Goal: Connect with others: Connect with other users

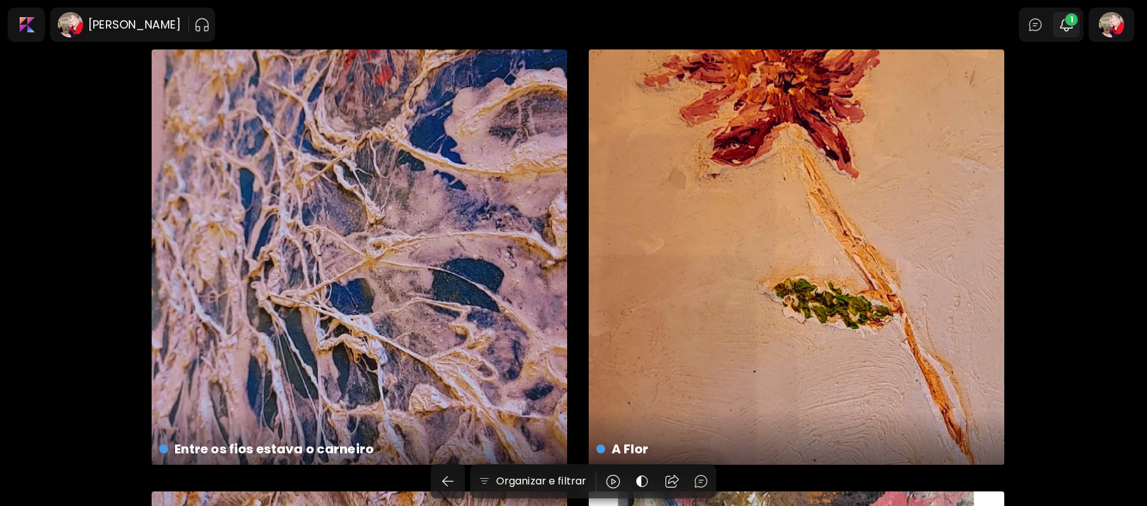
click at [1076, 22] on span "1" at bounding box center [1071, 19] width 13 height 13
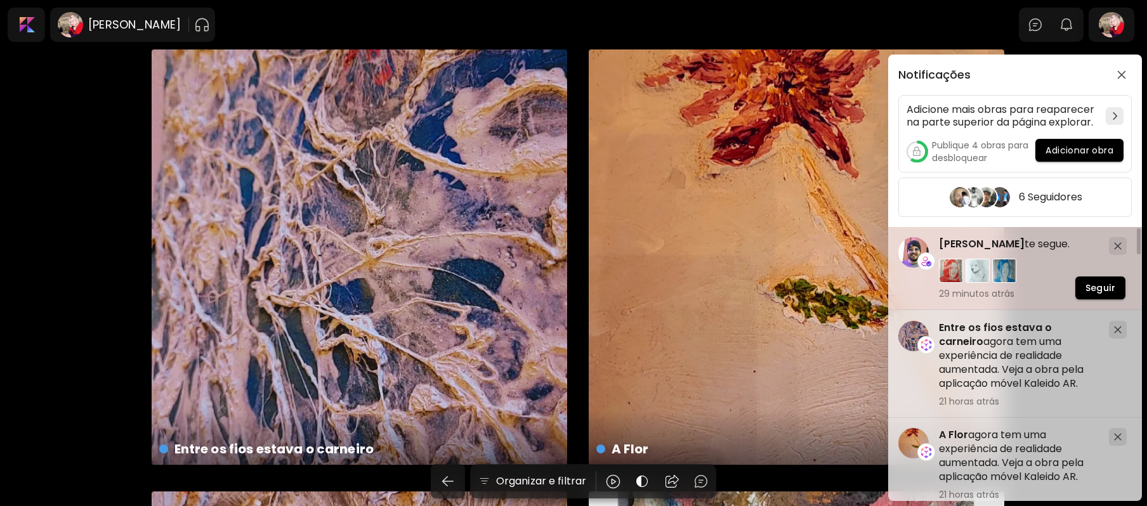
click at [961, 242] on span "[PERSON_NAME]" at bounding box center [982, 244] width 86 height 15
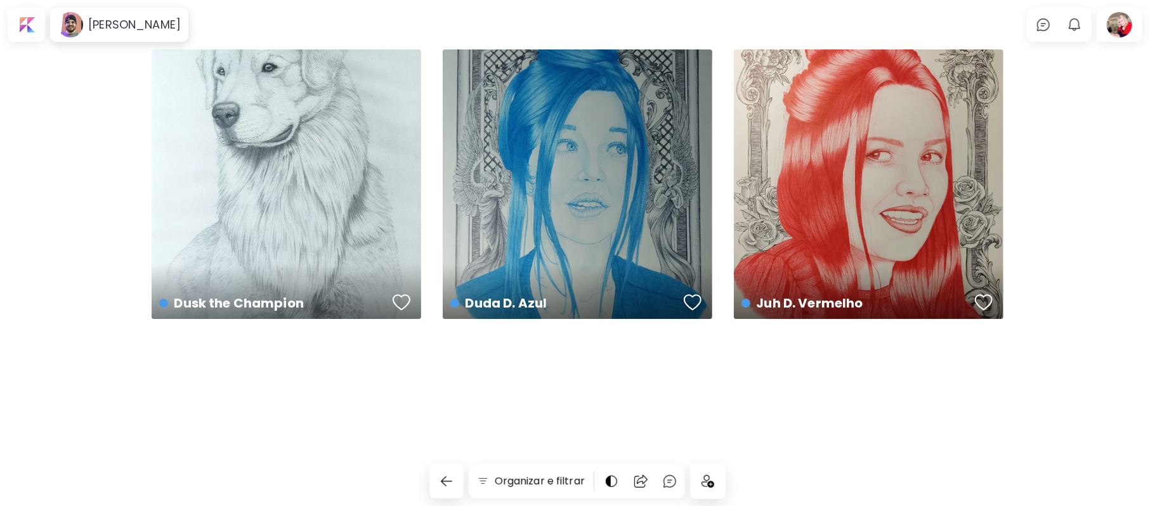
click at [1072, 267] on div "Dusk the Champion US$ 490 | 34.5 x 47 cm Duda D. Azul US$ 790 | 41.5 x 53.5 cm …" at bounding box center [577, 194] width 1155 height 290
click at [125, 18] on h6 "[PERSON_NAME]" at bounding box center [134, 24] width 93 height 15
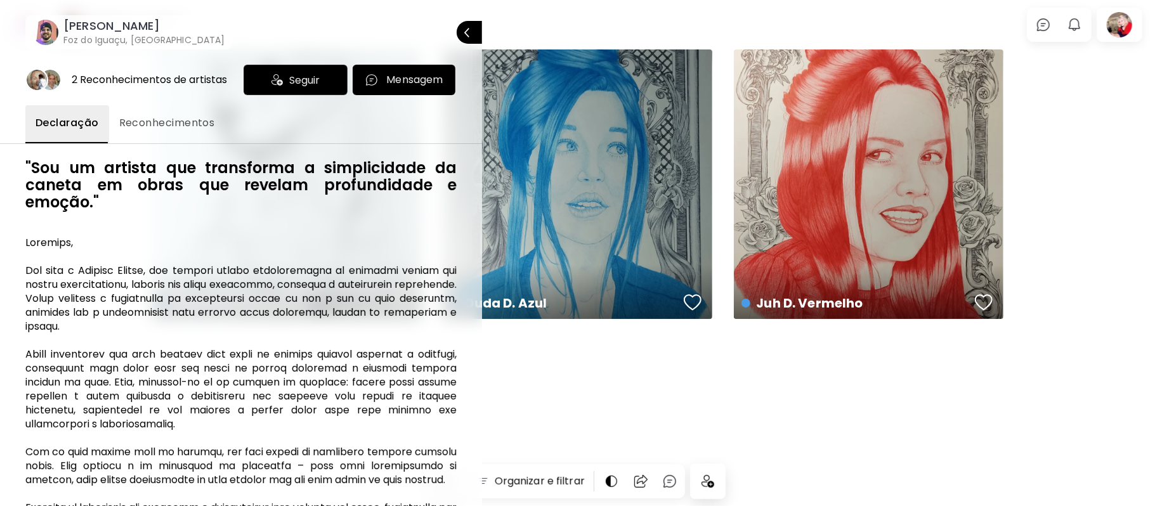
click at [613, 407] on div at bounding box center [577, 253] width 1155 height 506
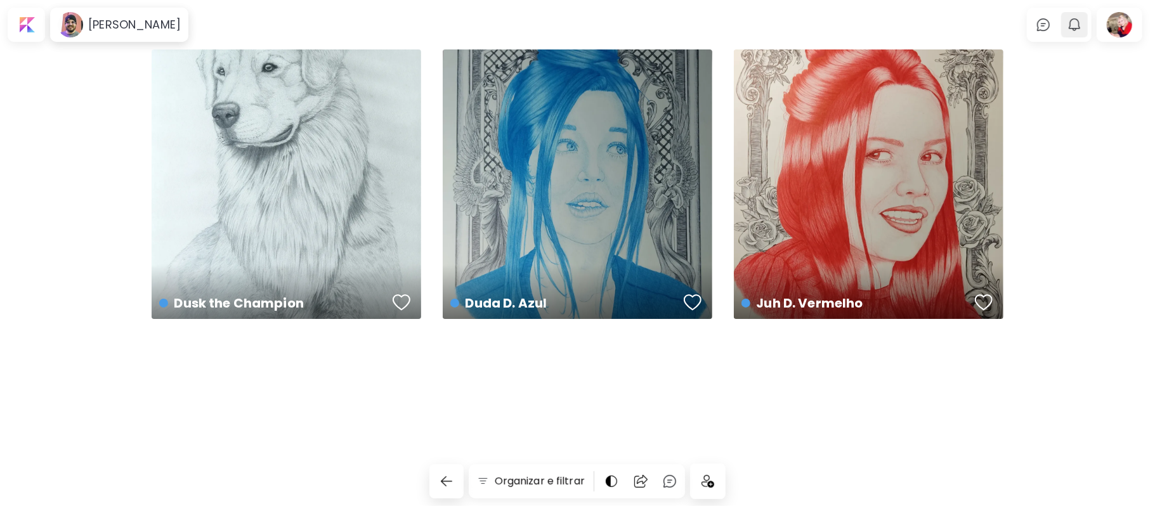
click at [1074, 24] on img "button" at bounding box center [1074, 24] width 15 height 15
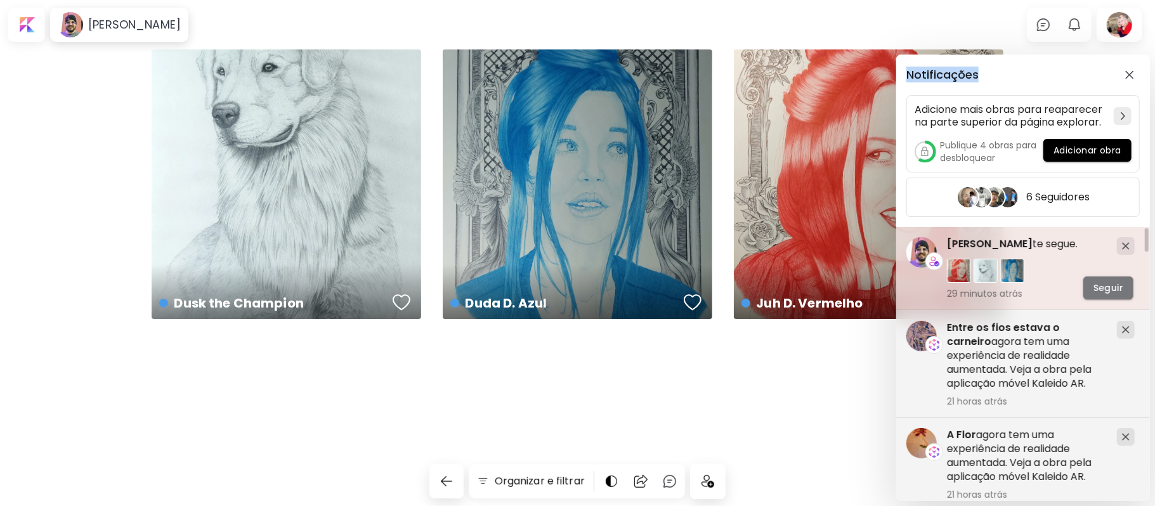
click at [1097, 289] on span "Seguir" at bounding box center [1108, 288] width 30 height 13
